Goal: Transaction & Acquisition: Purchase product/service

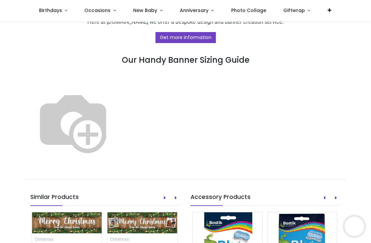
scroll to position [390, 0]
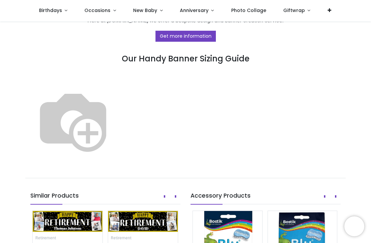
click at [116, 93] on img at bounding box center [72, 120] width 85 height 85
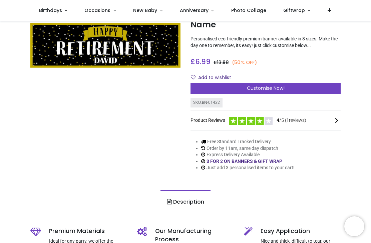
scroll to position [42, 0]
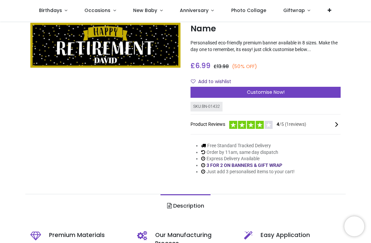
click at [297, 91] on div "Customise Now!" at bounding box center [266, 92] width 150 height 11
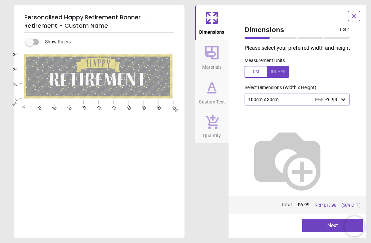
click at [347, 95] on div "100cm x 30cm £14 £6.99" at bounding box center [297, 99] width 105 height 13
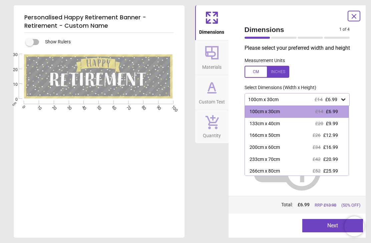
click at [341, 134] on div "166cm x 50cm £26 £12.99" at bounding box center [297, 136] width 104 height 12
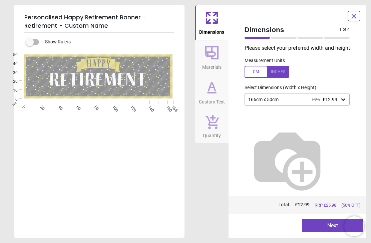
click at [345, 97] on icon at bounding box center [343, 99] width 7 height 7
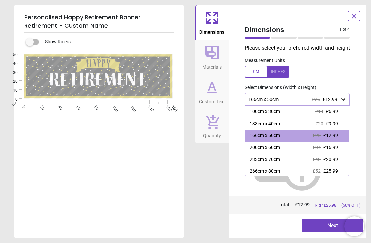
click at [337, 145] on span "£16.99" at bounding box center [330, 147] width 15 height 5
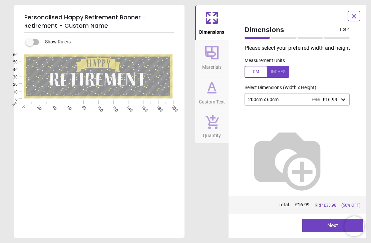
click at [331, 226] on button "Next" at bounding box center [332, 225] width 61 height 13
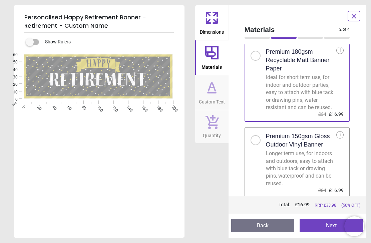
scroll to position [14, 0]
click at [324, 227] on button "Next" at bounding box center [331, 225] width 63 height 13
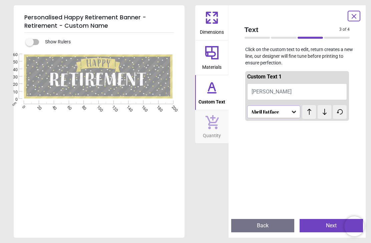
click at [285, 88] on button "[PERSON_NAME]" at bounding box center [297, 91] width 100 height 17
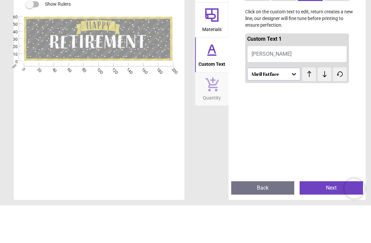
click at [283, 83] on button "[PERSON_NAME]" at bounding box center [297, 91] width 100 height 17
type textarea "****"
click at [295, 111] on icon at bounding box center [294, 112] width 4 height 2
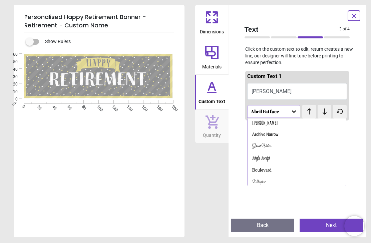
scroll to position [25, 0]
click at [260, 168] on div "Boulevard" at bounding box center [261, 171] width 19 height 7
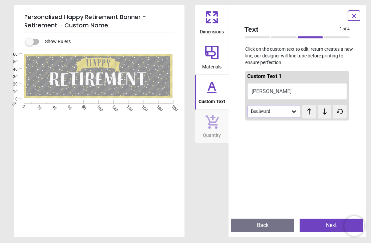
scroll to position [0, 0]
click at [297, 105] on div "Boulevard" at bounding box center [273, 111] width 53 height 13
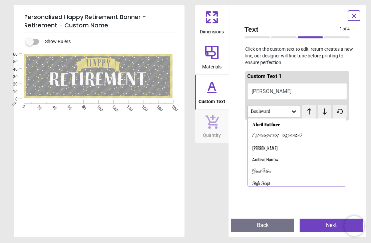
click at [265, 146] on div "[PERSON_NAME]" at bounding box center [264, 148] width 25 height 7
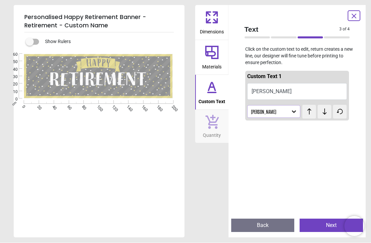
click at [295, 108] on icon at bounding box center [294, 111] width 7 height 7
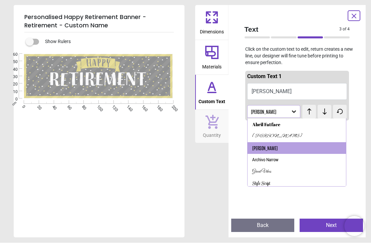
click at [284, 164] on div "Archivo Narrow" at bounding box center [297, 160] width 99 height 12
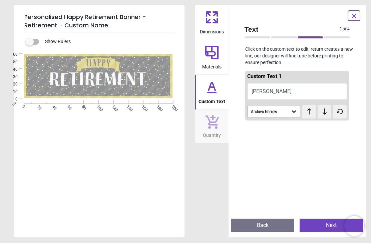
click at [296, 111] on icon at bounding box center [294, 111] width 7 height 7
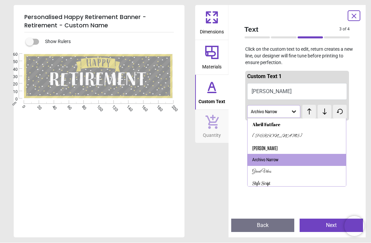
click at [286, 125] on div "Abril Fatface" at bounding box center [297, 125] width 99 height 12
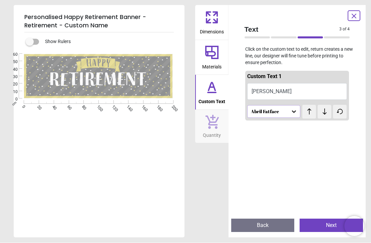
click at [312, 111] on icon at bounding box center [309, 111] width 10 height 7
click at [329, 113] on icon at bounding box center [325, 111] width 10 height 7
click at [325, 223] on button "Next" at bounding box center [331, 225] width 63 height 13
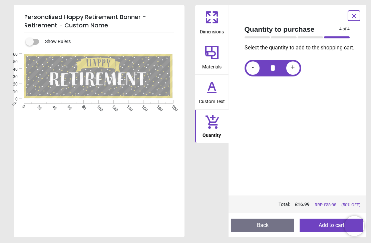
click at [352, 16] on icon at bounding box center [354, 16] width 8 height 8
